Goal: Find specific page/section: Find specific page/section

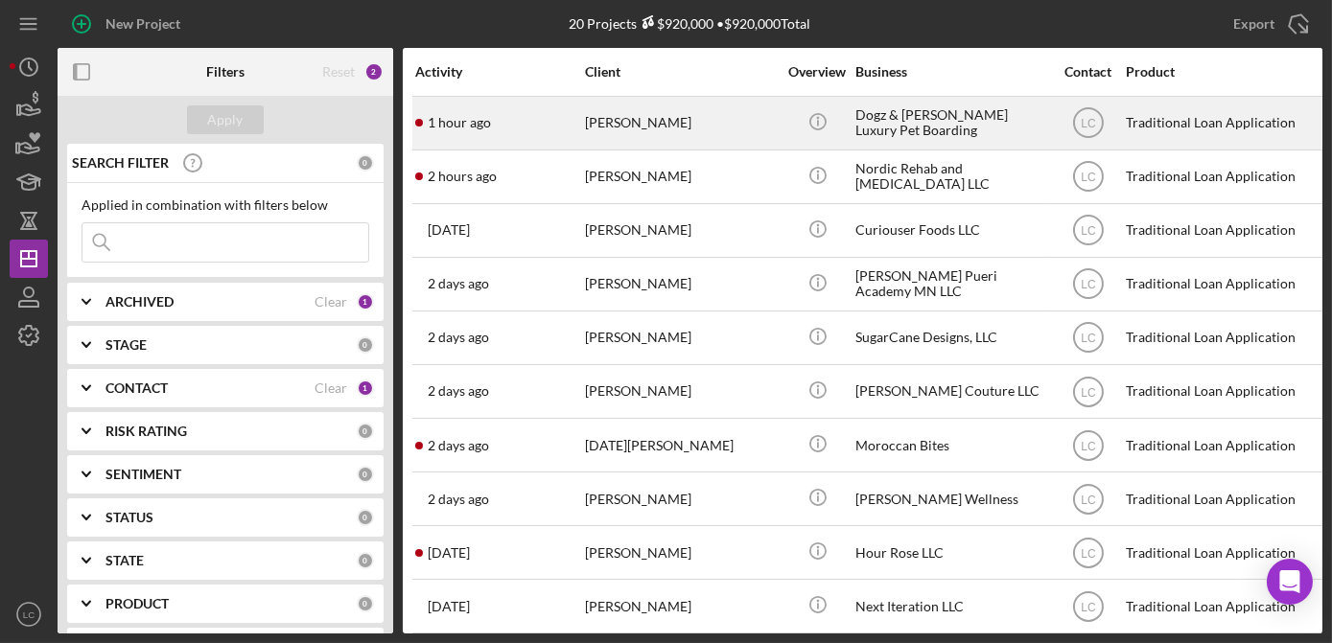
click at [783, 127] on div "Icon/Info" at bounding box center [817, 123] width 72 height 51
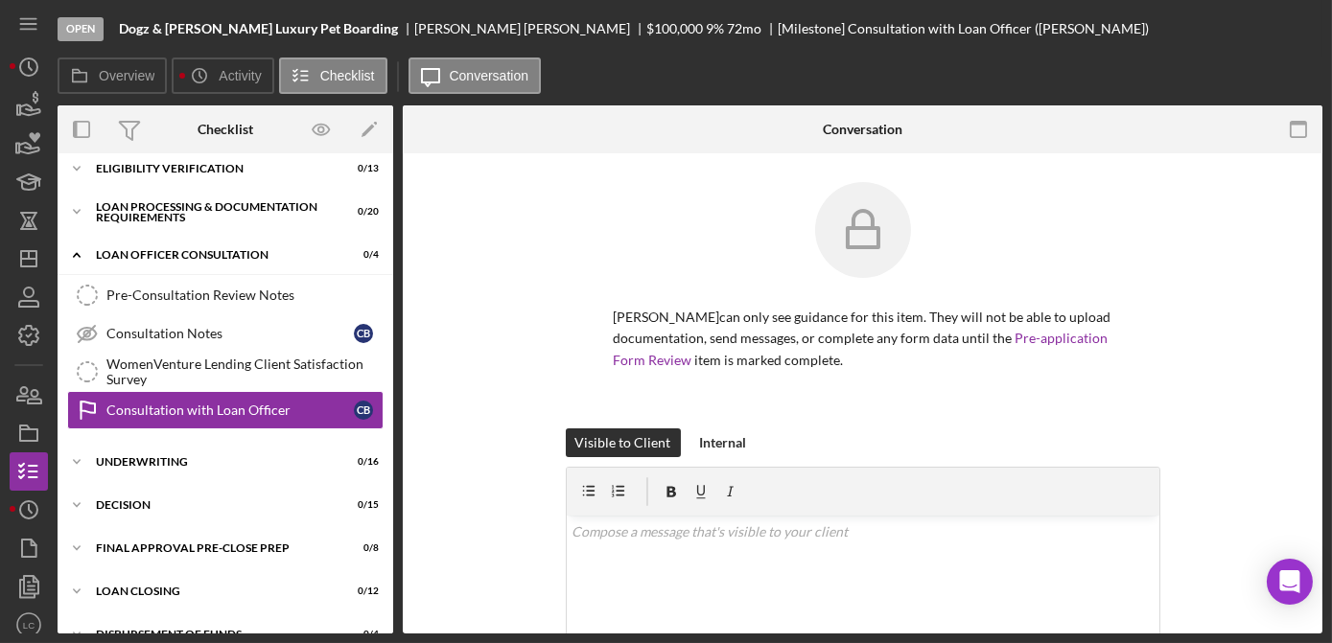
scroll to position [69, 0]
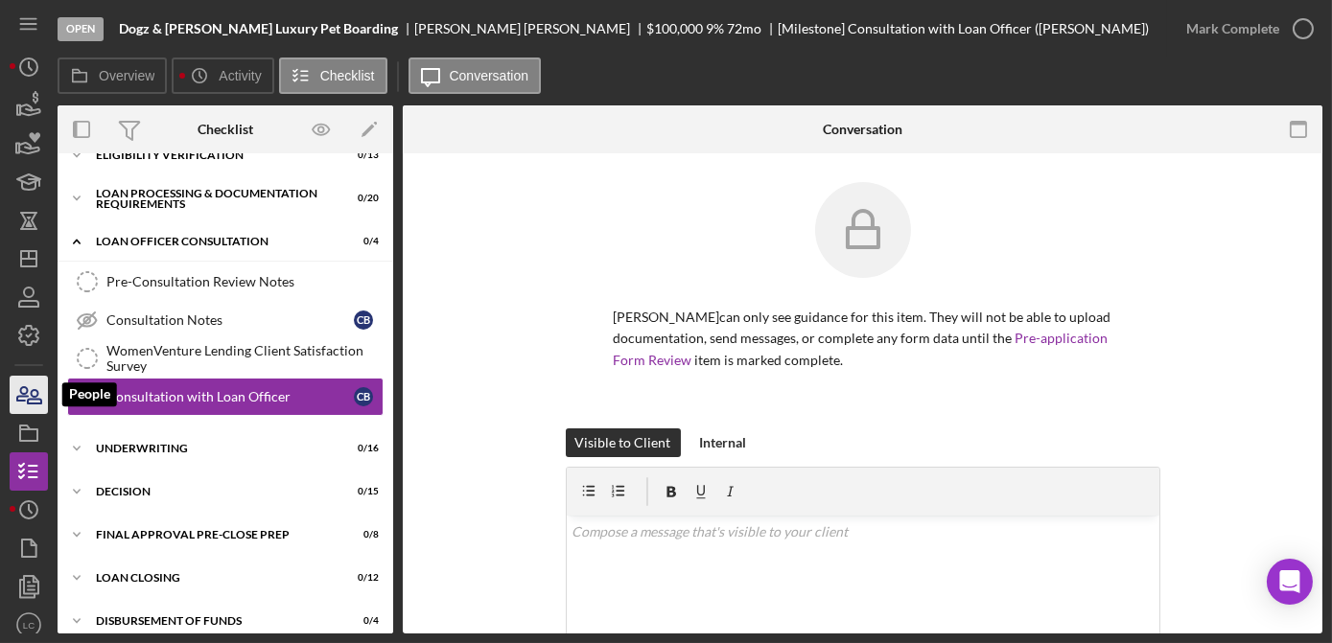
click at [25, 397] on icon "button" at bounding box center [22, 393] width 11 height 13
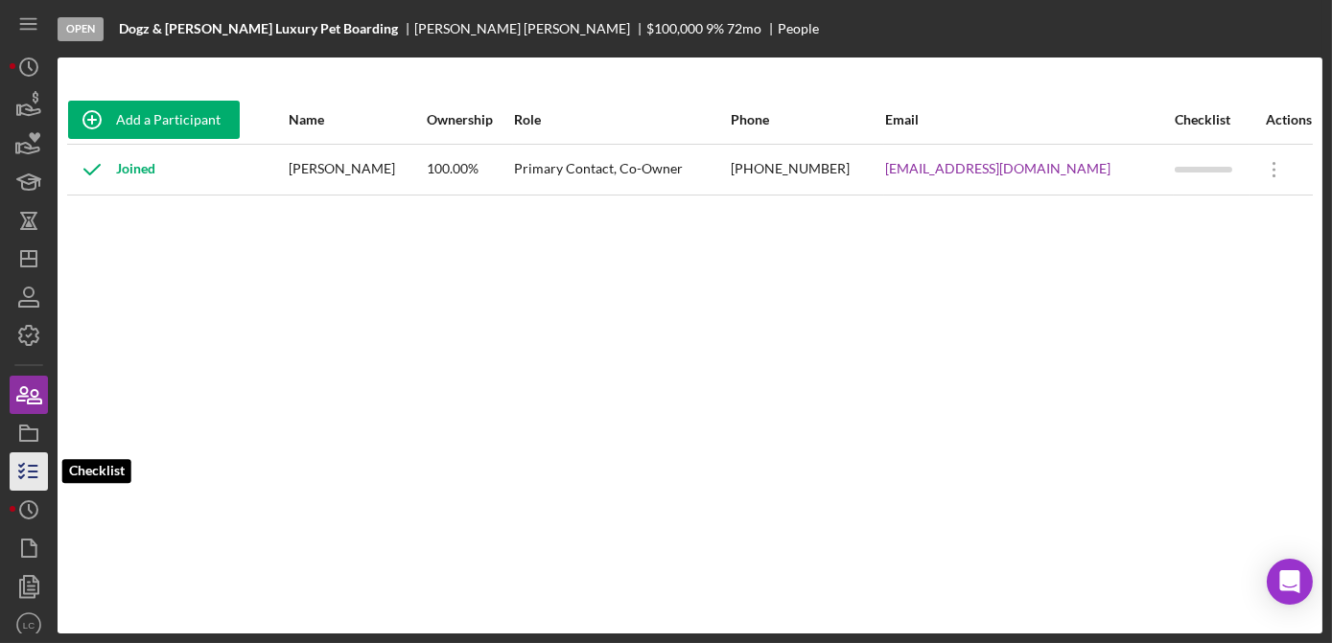
click at [28, 479] on icon "button" at bounding box center [29, 472] width 48 height 48
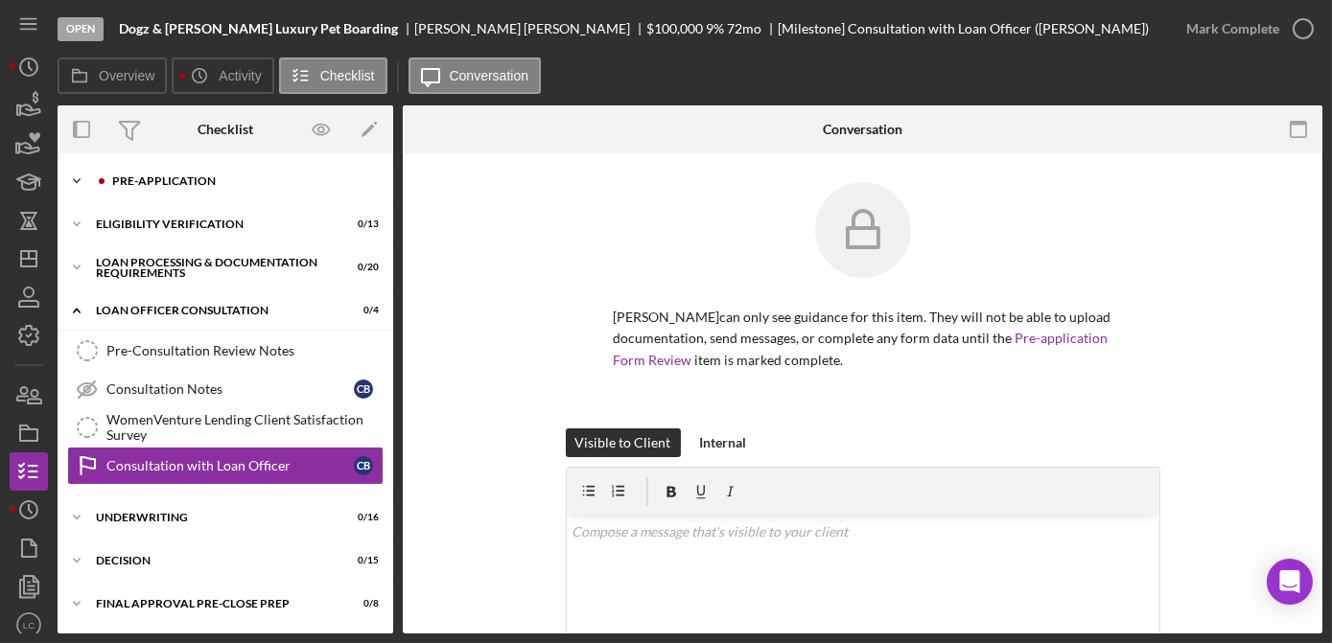
click at [71, 178] on icon "Icon/Expander" at bounding box center [77, 181] width 38 height 38
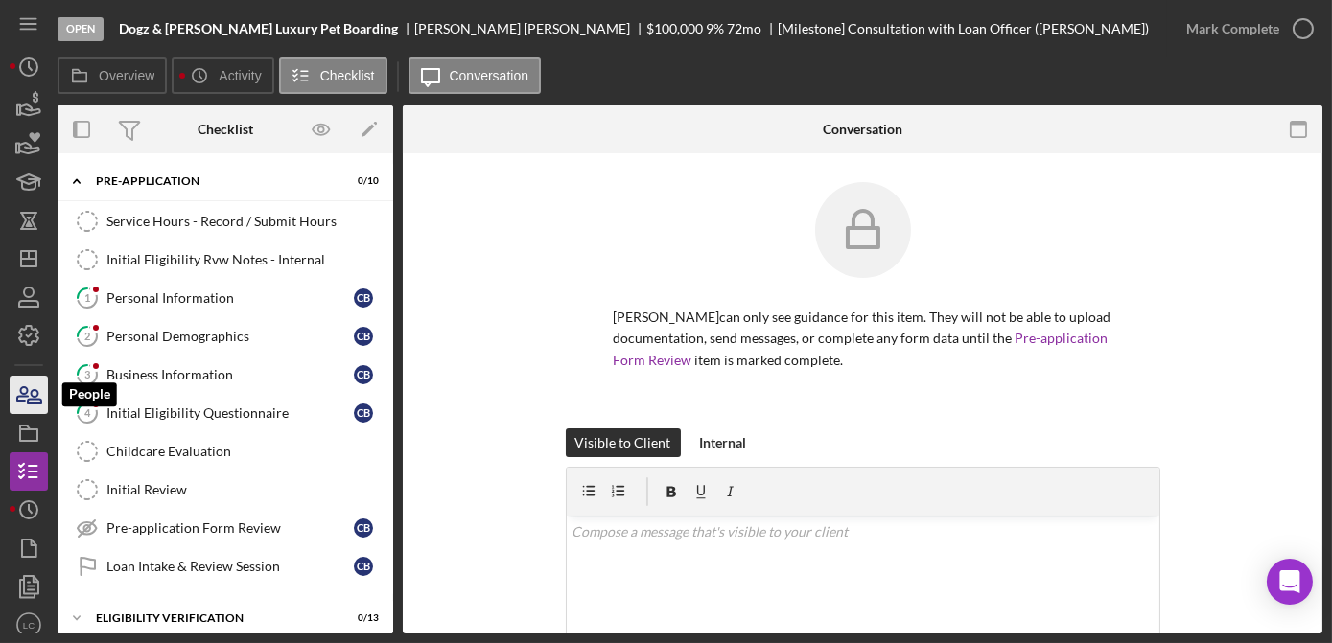
click at [17, 393] on icon "button" at bounding box center [29, 395] width 48 height 48
